Goal: Transaction & Acquisition: Purchase product/service

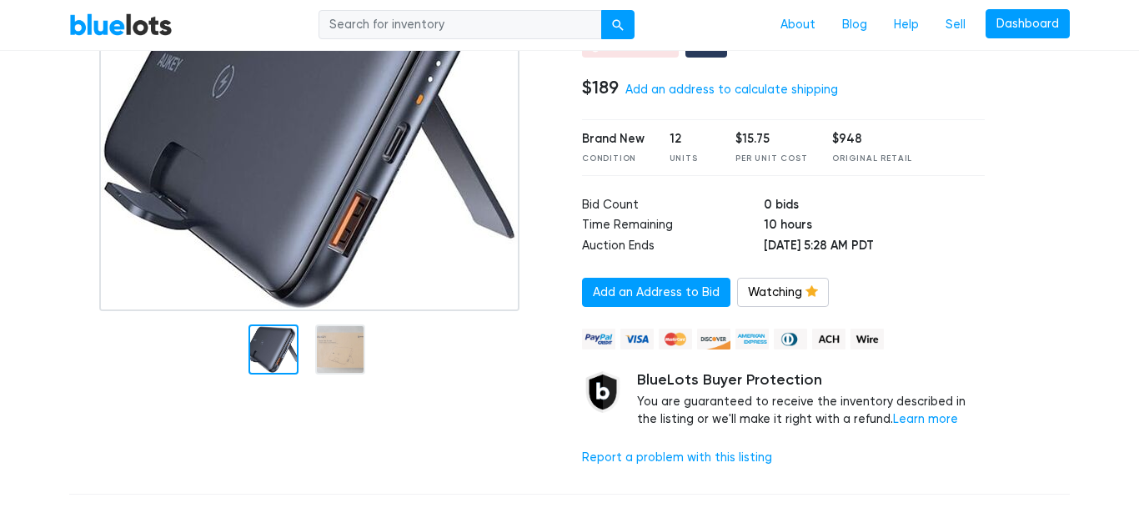
scroll to position [201, 0]
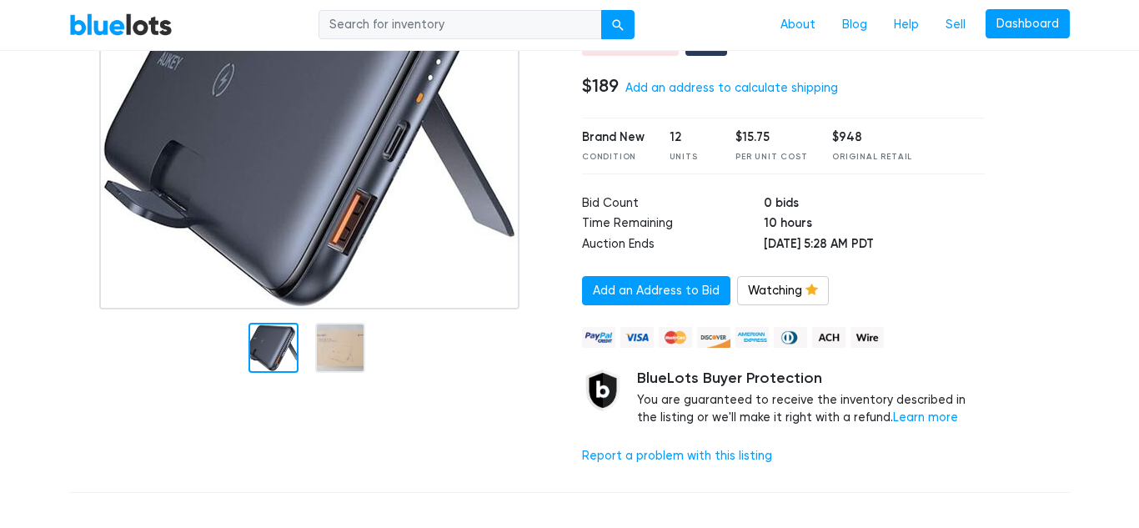
click at [67, 150] on div at bounding box center [313, 216] width 513 height 525
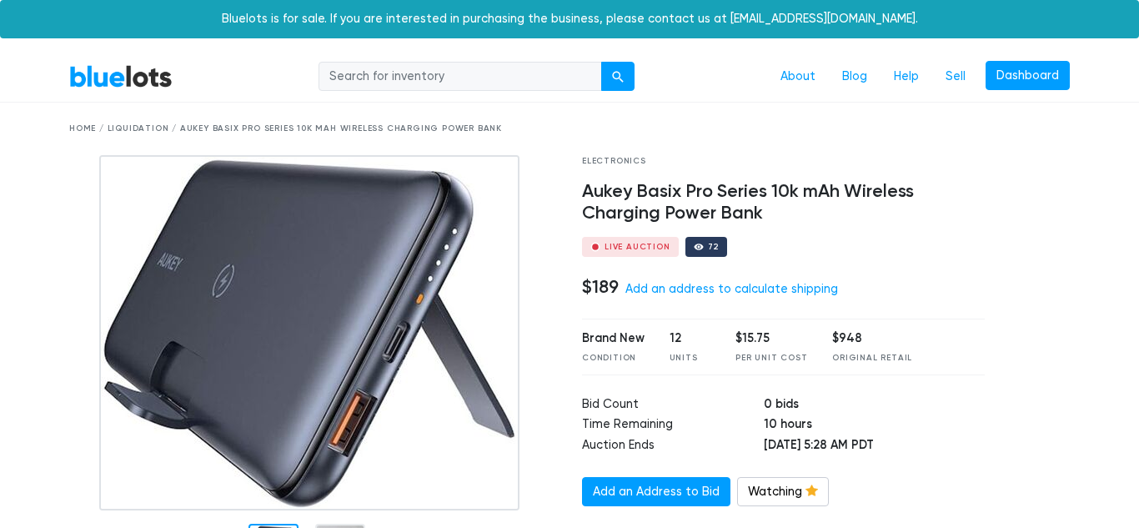
scroll to position [546, 0]
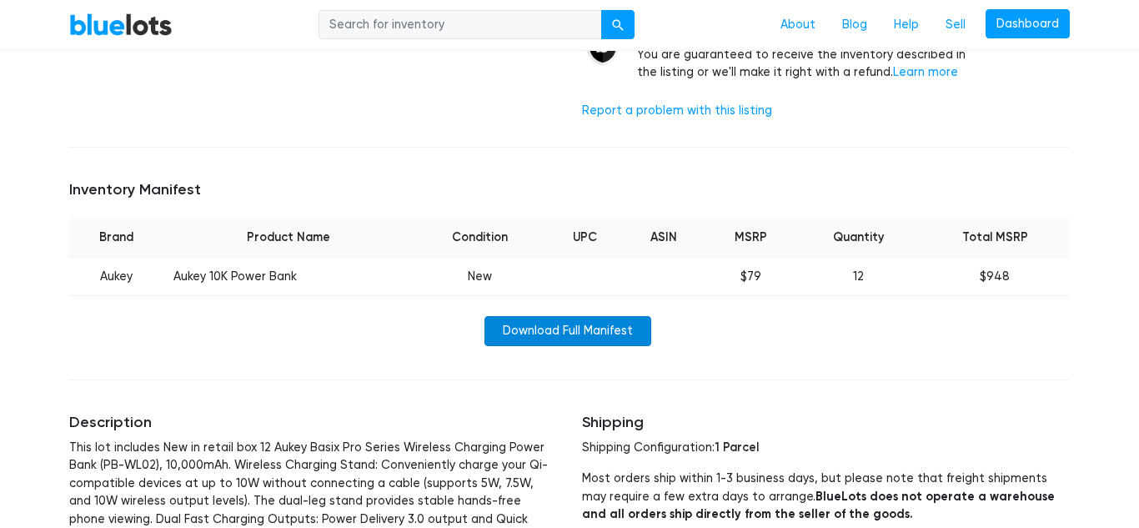
click at [580, 337] on link "Download Full Manifest" at bounding box center [568, 331] width 167 height 30
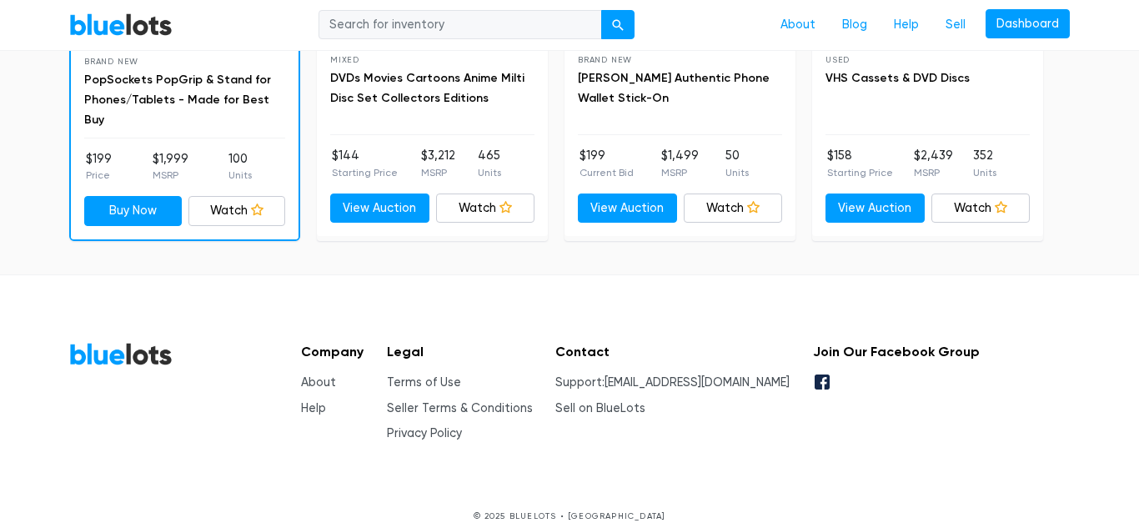
scroll to position [1586, 0]
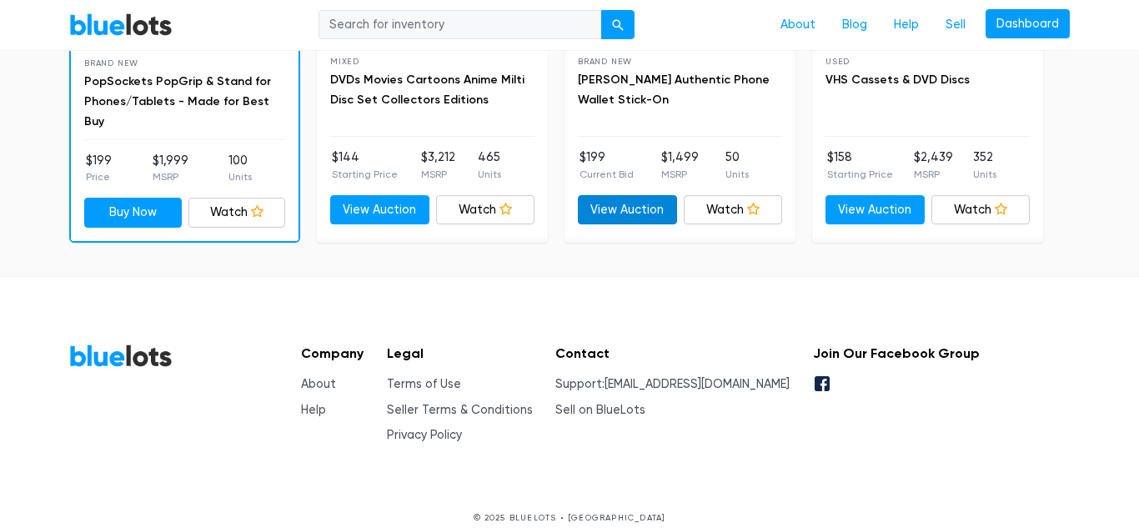
click at [652, 195] on link "View Auction" at bounding box center [627, 210] width 99 height 30
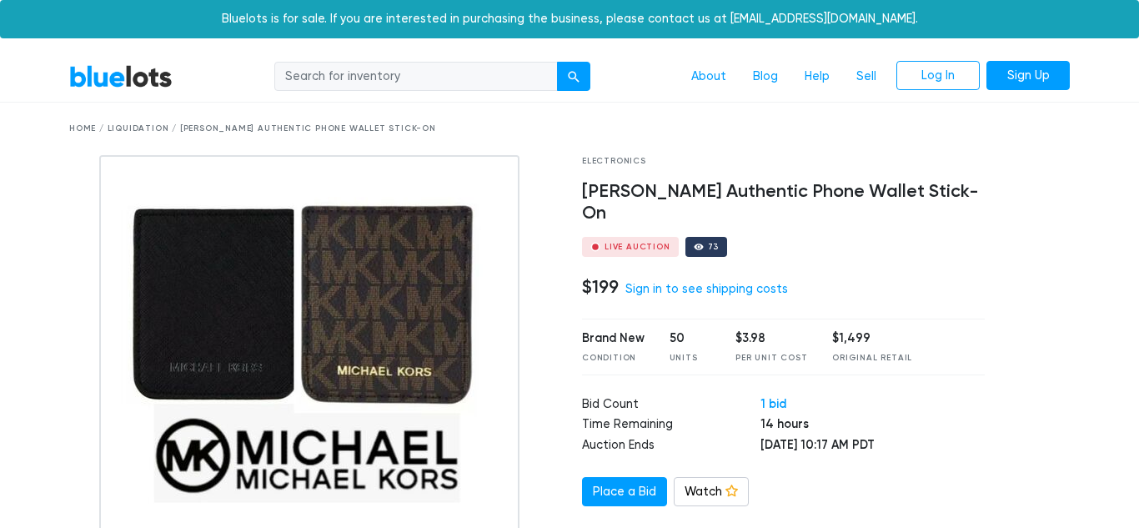
click at [138, 73] on link "BlueLots" at bounding box center [120, 76] width 103 height 24
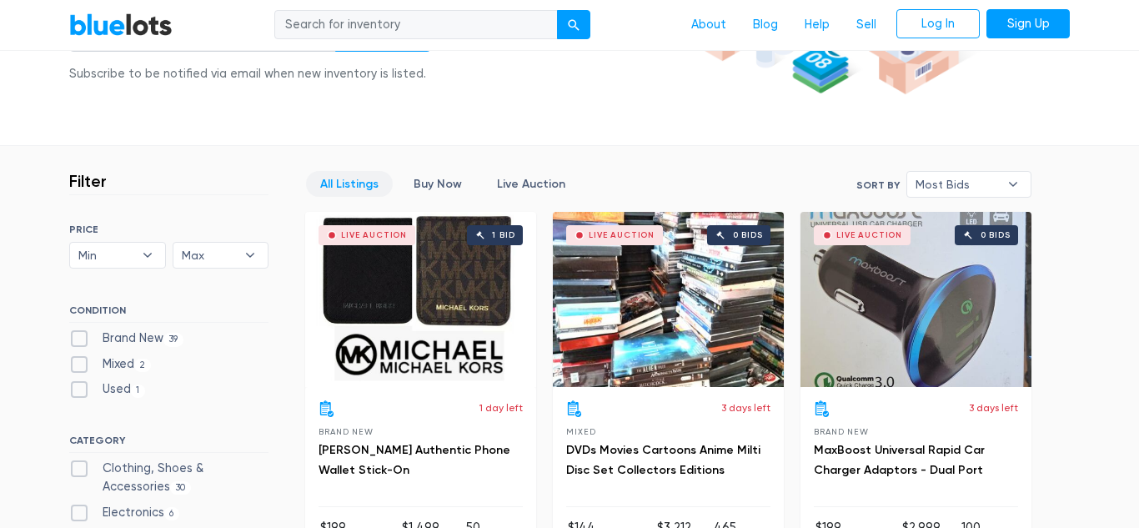
scroll to position [346, 0]
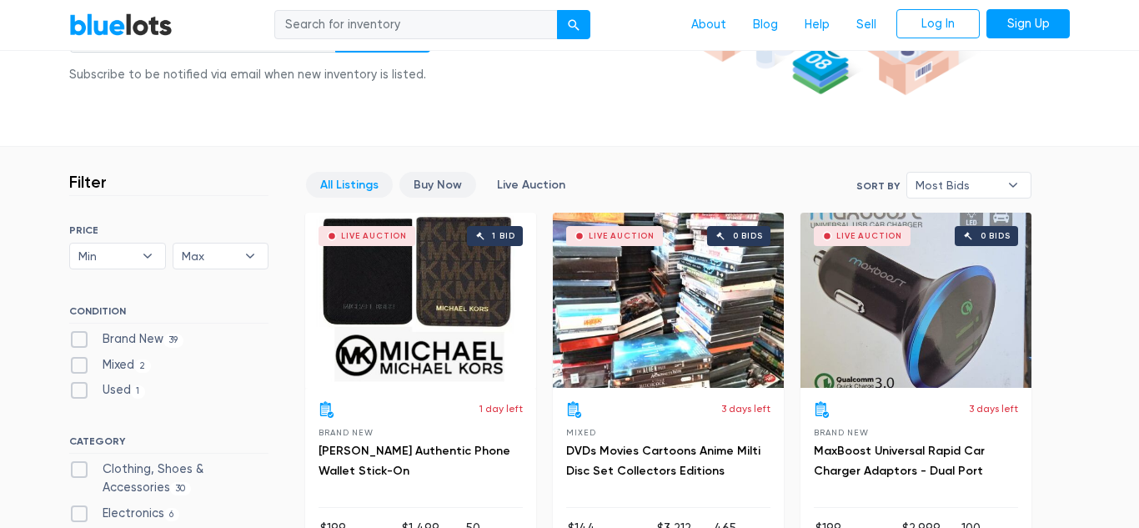
click at [455, 185] on link "Buy Now" at bounding box center [437, 185] width 77 height 26
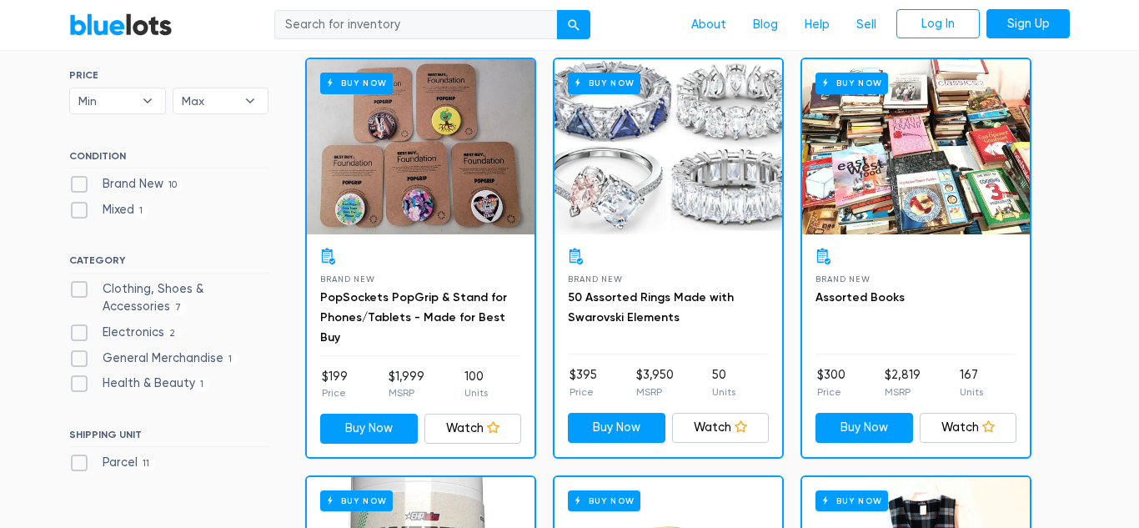
scroll to position [518, 0]
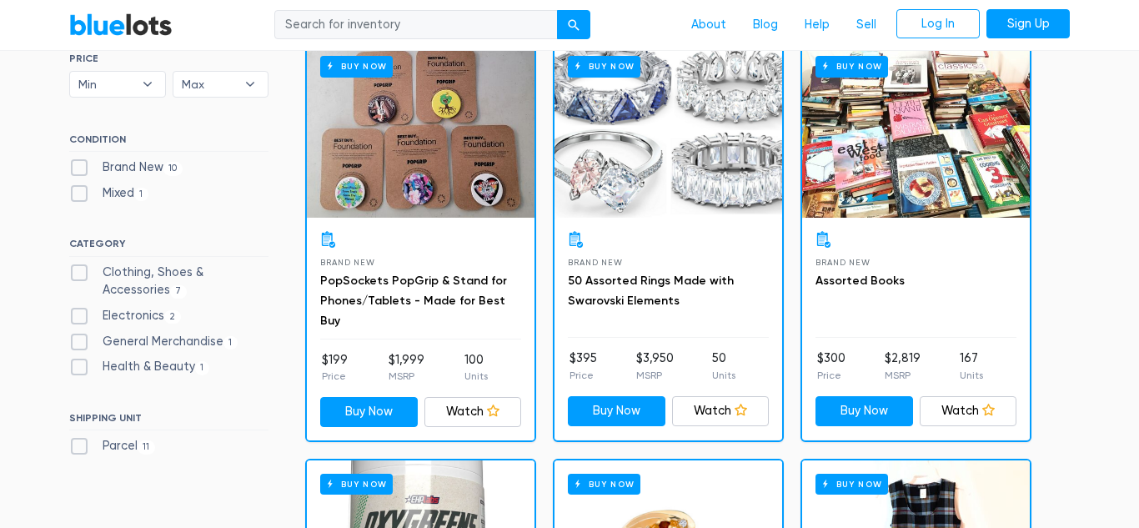
click at [86, 316] on label "Electronics 2" at bounding box center [125, 316] width 112 height 18
click at [80, 316] on input "Electronics 2" at bounding box center [74, 312] width 11 height 11
checkbox input "true"
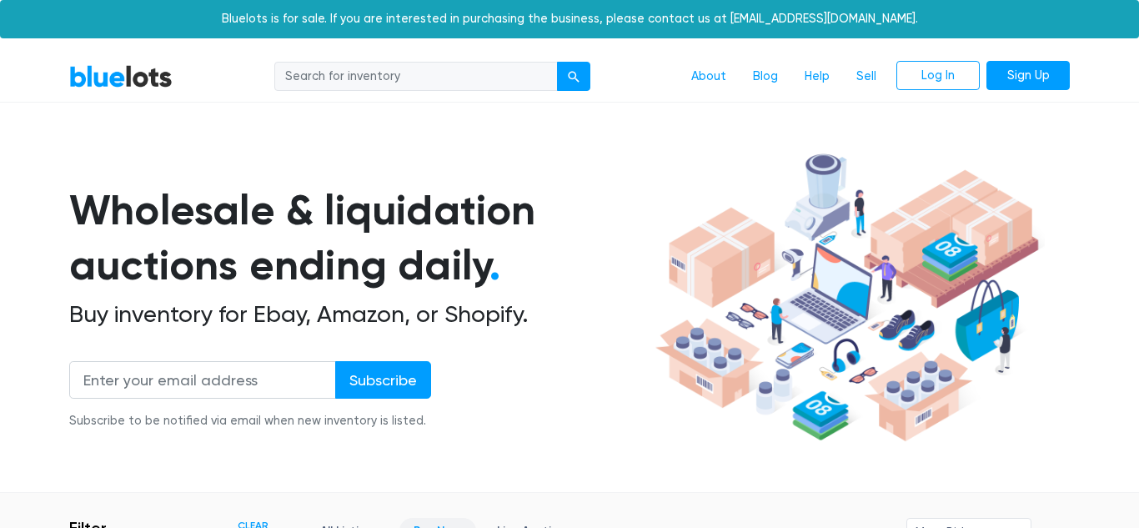
scroll to position [449, 0]
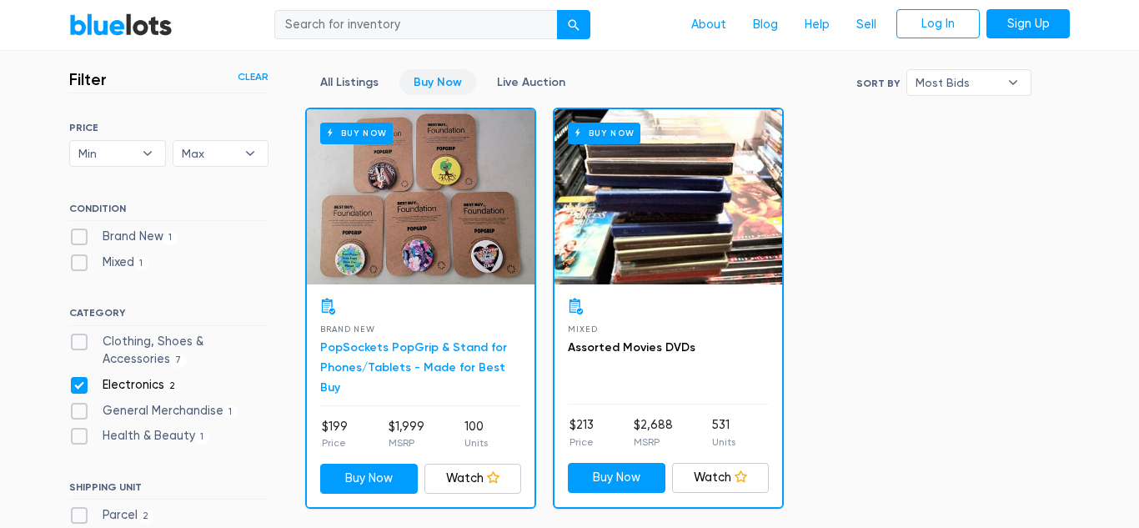
click at [474, 349] on link "PopSockets PopGrip & Stand for Phones/Tablets - Made for Best Buy" at bounding box center [413, 367] width 187 height 54
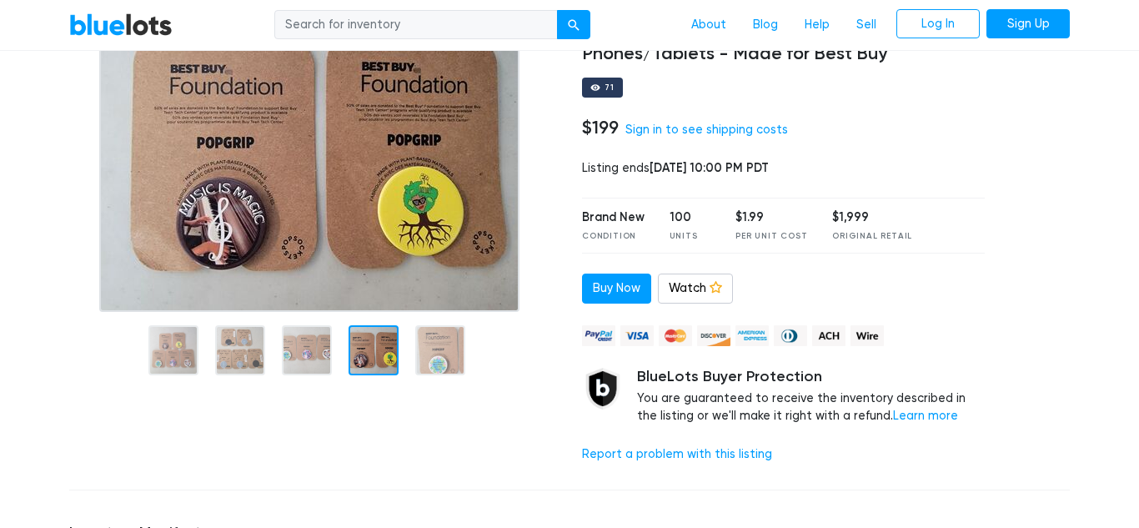
scroll to position [160, 0]
